Goal: Navigation & Orientation: Understand site structure

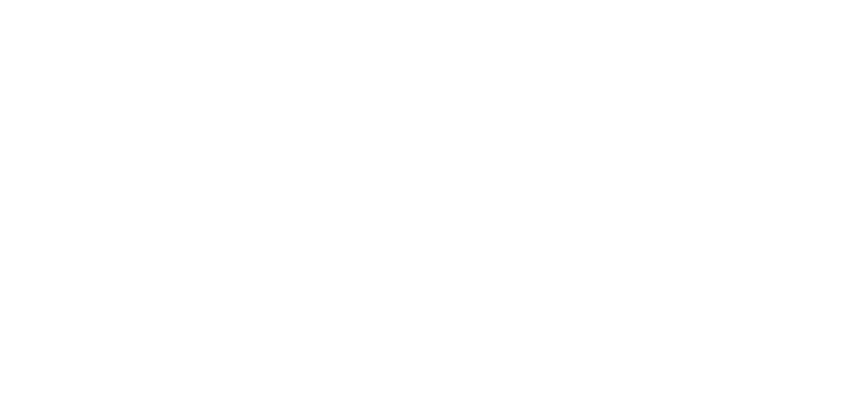
select select ""en""
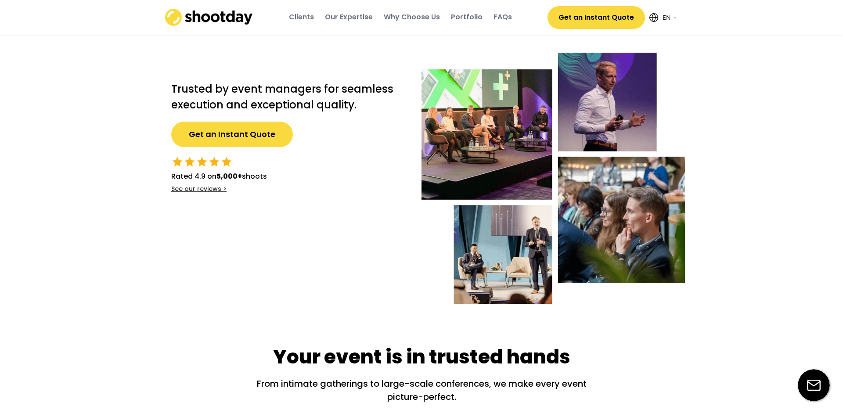
click at [308, 18] on div "Clients" at bounding box center [301, 17] width 25 height 10
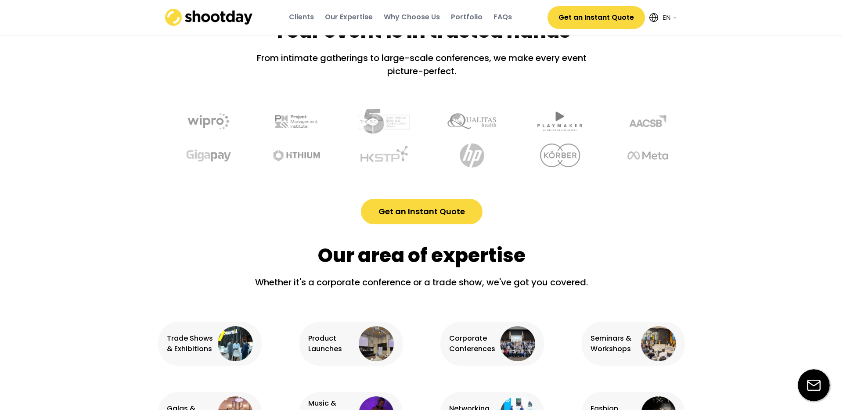
click at [354, 19] on div "Our Expertise" at bounding box center [349, 17] width 48 height 10
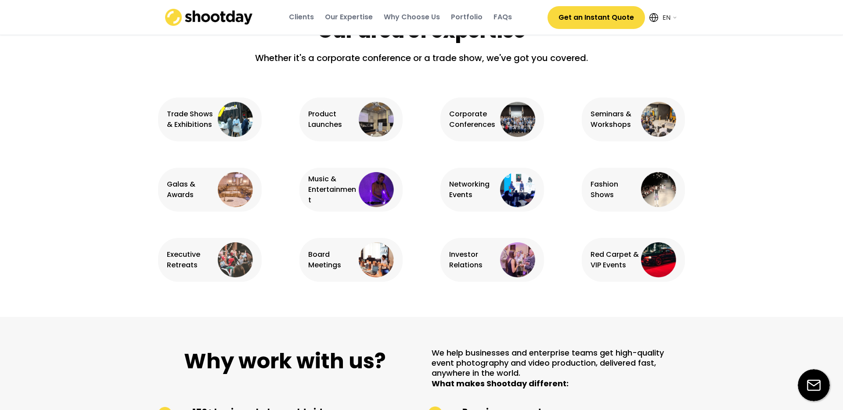
click at [406, 20] on div "Why Choose Us" at bounding box center [412, 17] width 56 height 10
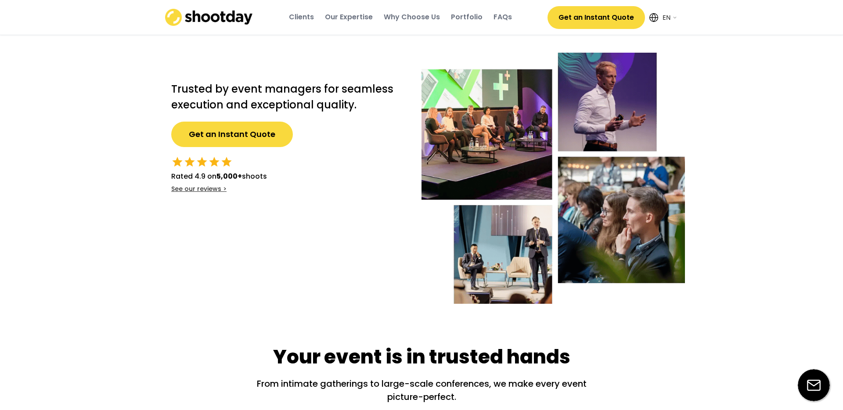
click at [463, 21] on div "Portfolio" at bounding box center [467, 17] width 32 height 10
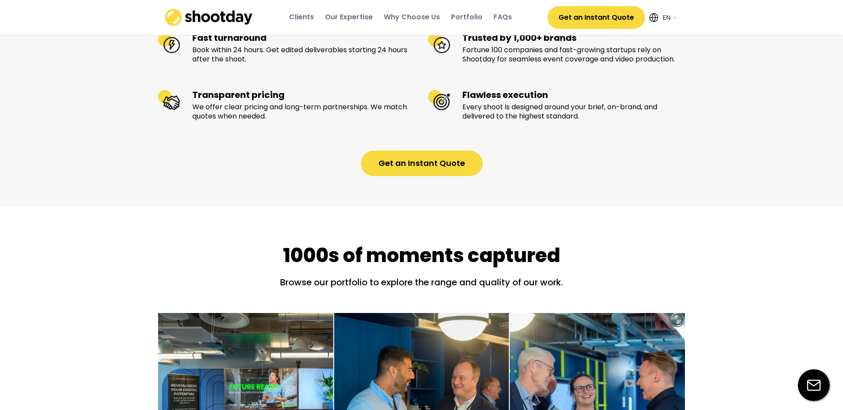
scroll to position [1199, 0]
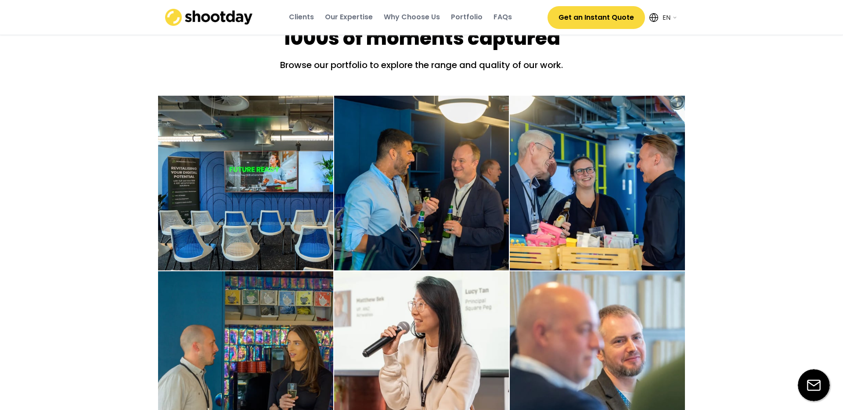
click at [490, 21] on div "Clients Our Expertise Why Choose Us Portfolio FAQs" at bounding box center [400, 18] width 286 height 24
